Goal: Information Seeking & Learning: Learn about a topic

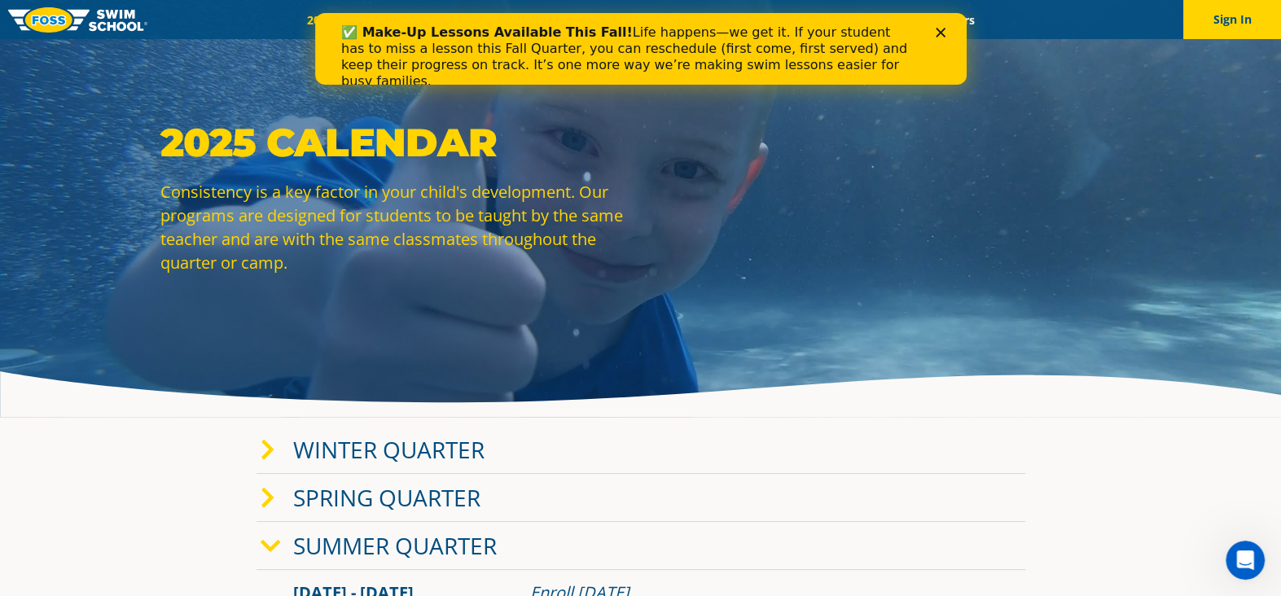
click at [946, 24] on div "✅ Make-Up Lessons Available This Fall! Life happens—we get it. If your student …" at bounding box center [640, 57] width 652 height 75
click at [935, 31] on icon "Close" at bounding box center [940, 33] width 10 height 10
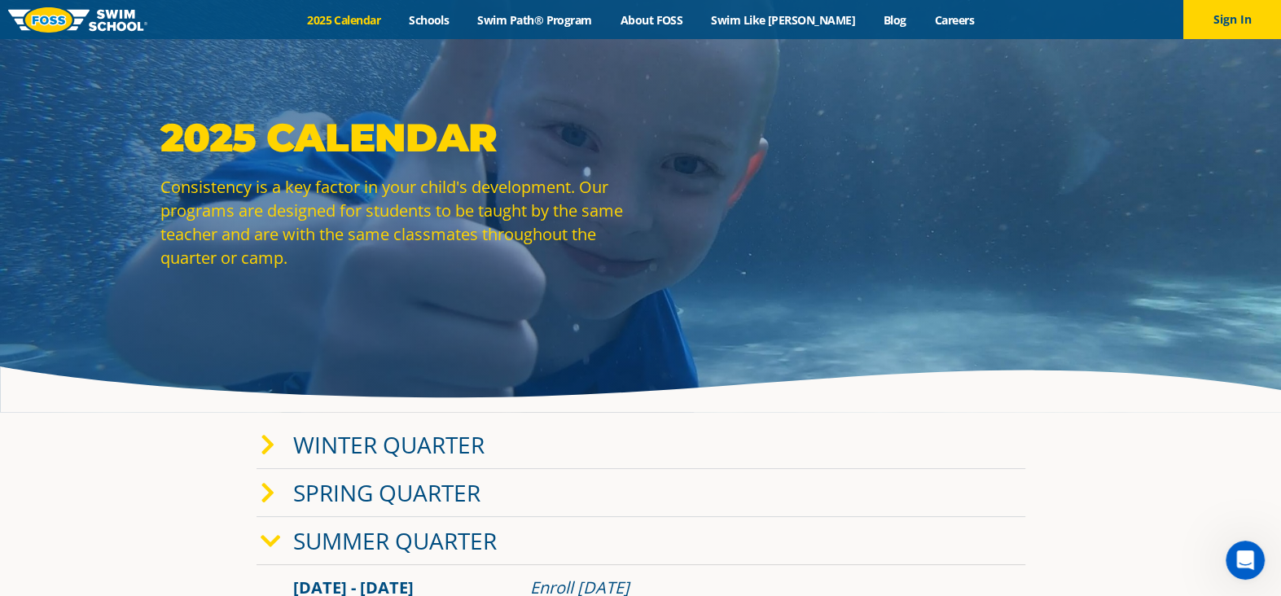
scroll to position [326, 0]
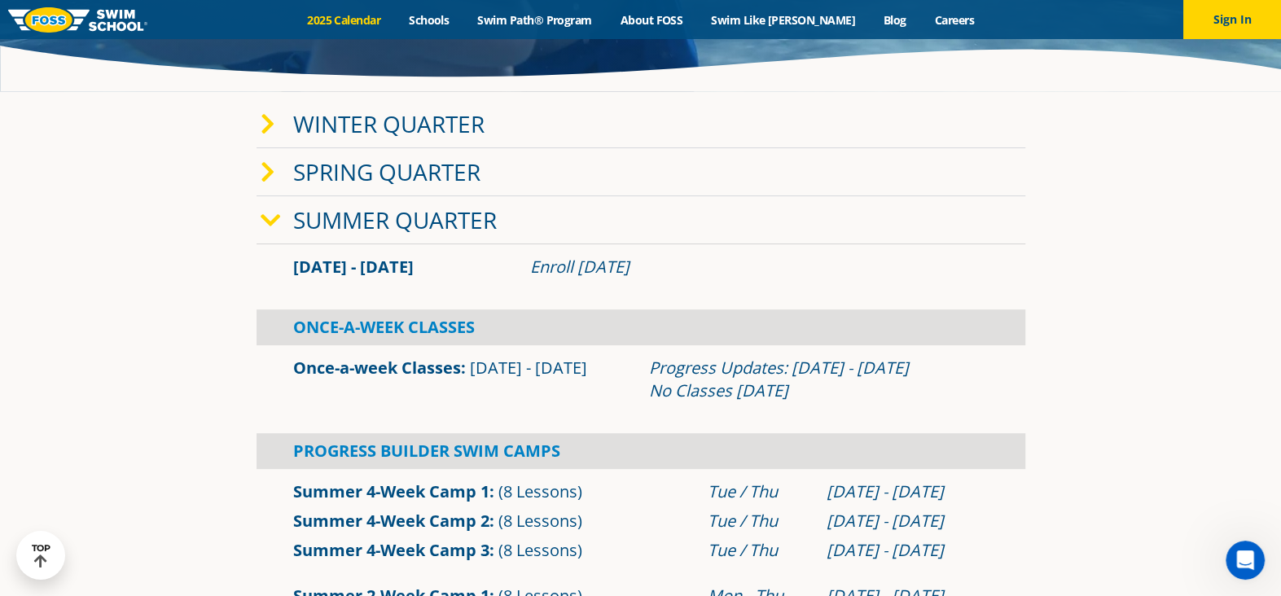
click at [264, 122] on icon at bounding box center [268, 124] width 15 height 23
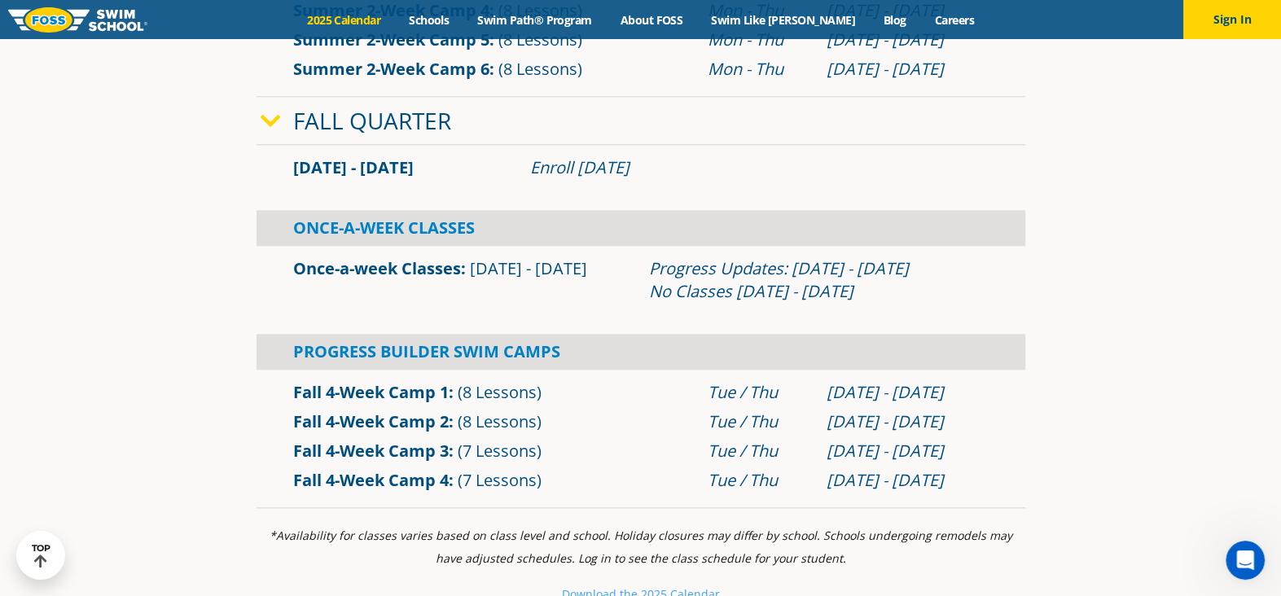
scroll to position [1303, 0]
click at [674, 15] on link "About FOSS" at bounding box center [651, 19] width 91 height 15
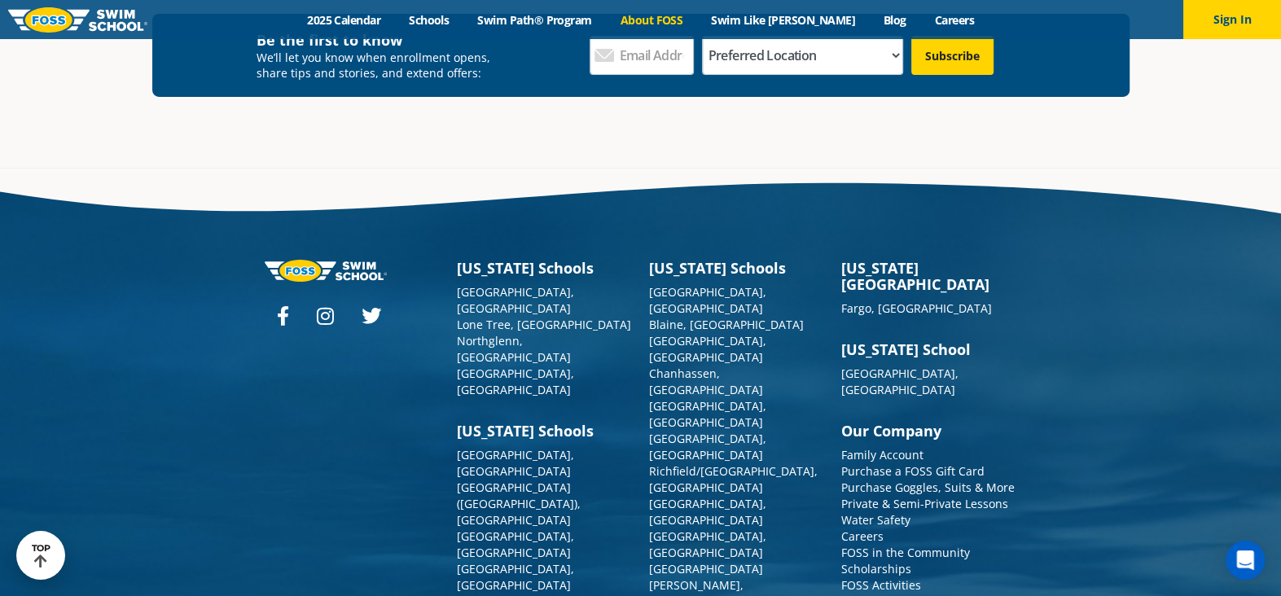
scroll to position [4338, 0]
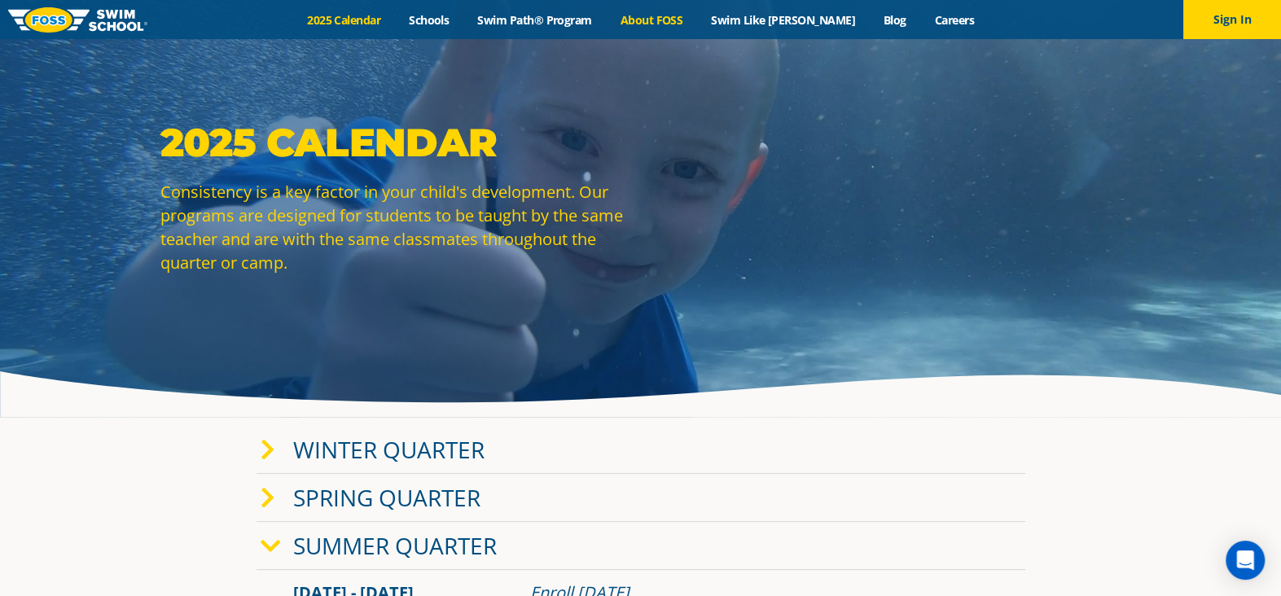
click at [687, 20] on link "About FOSS" at bounding box center [651, 19] width 91 height 15
click at [771, 24] on link "Swim Like [PERSON_NAME]" at bounding box center [783, 19] width 173 height 15
click at [450, 16] on link "Schools" at bounding box center [429, 19] width 68 height 15
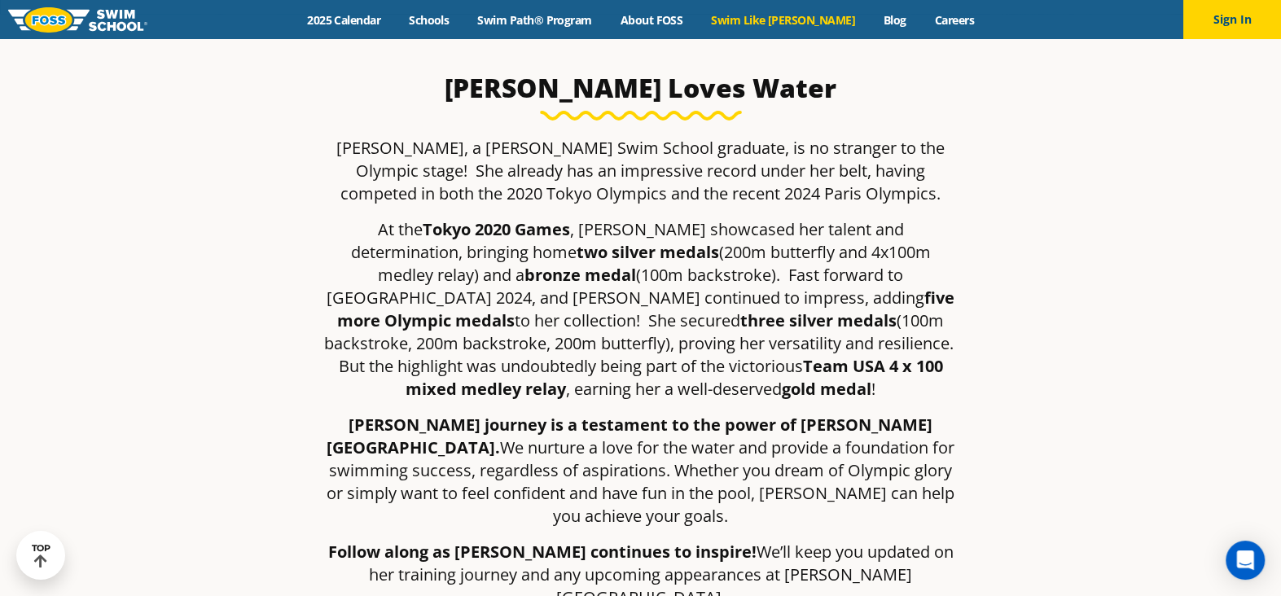
scroll to position [489, 0]
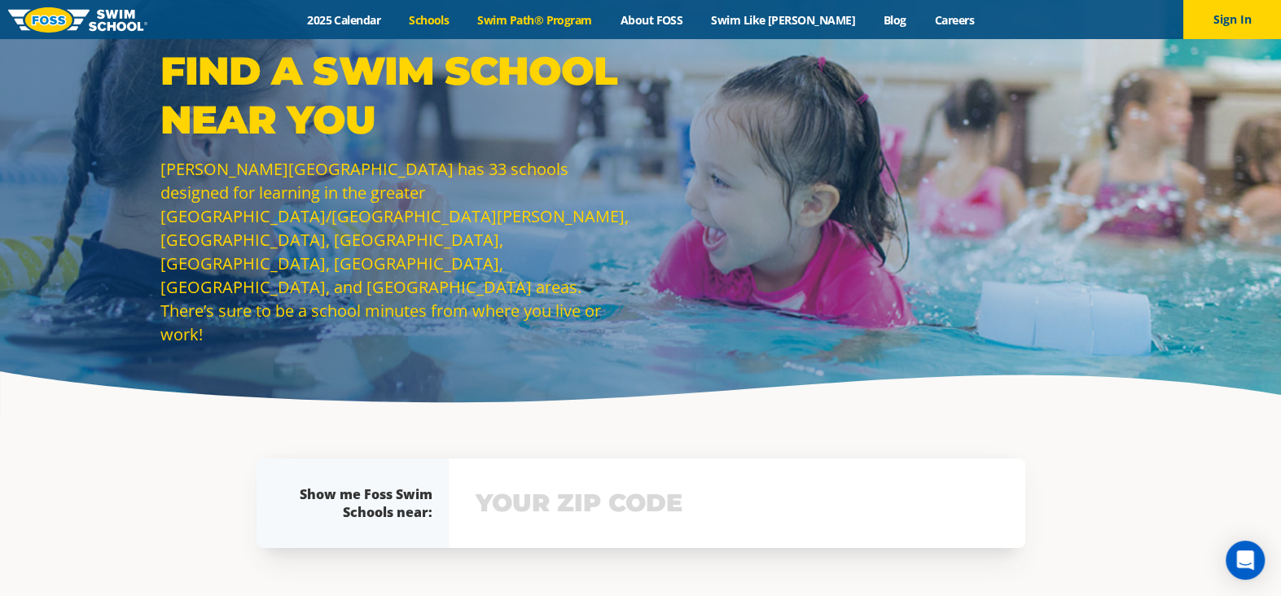
click at [538, 20] on link "Swim Path® Program" at bounding box center [534, 19] width 143 height 15
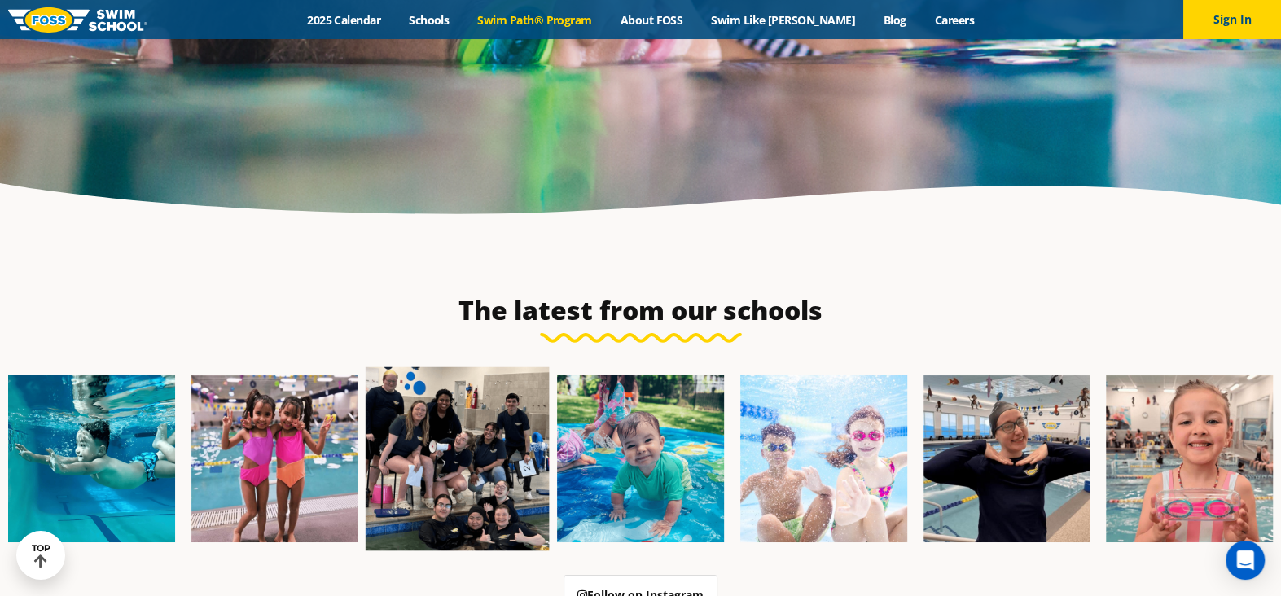
scroll to position [4399, 0]
